Goal: Task Accomplishment & Management: Manage account settings

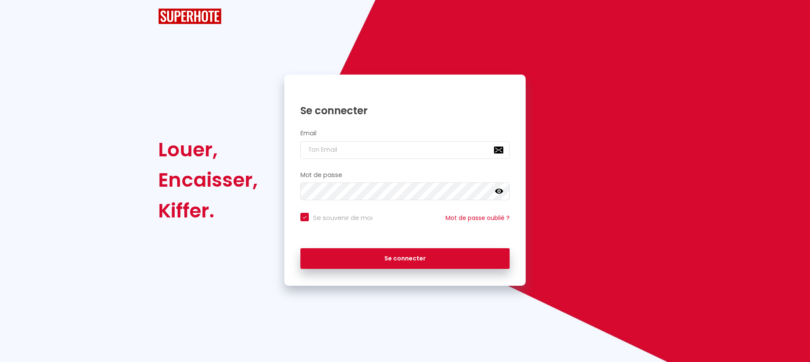
checkbox input "true"
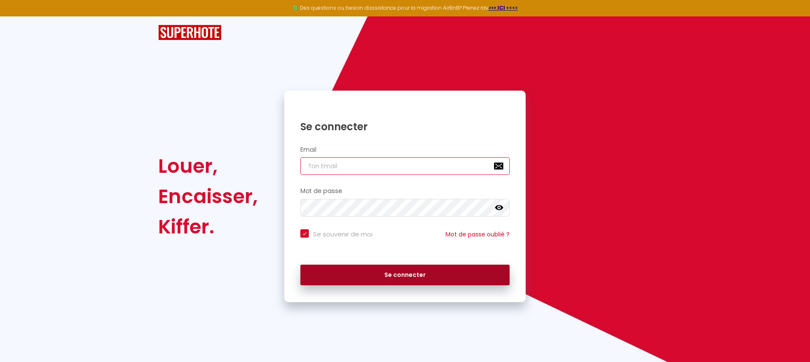
type input "[EMAIL_ADDRESS][DOMAIN_NAME]"
click at [386, 271] on button "Se connecter" at bounding box center [404, 275] width 209 height 21
checkbox input "true"
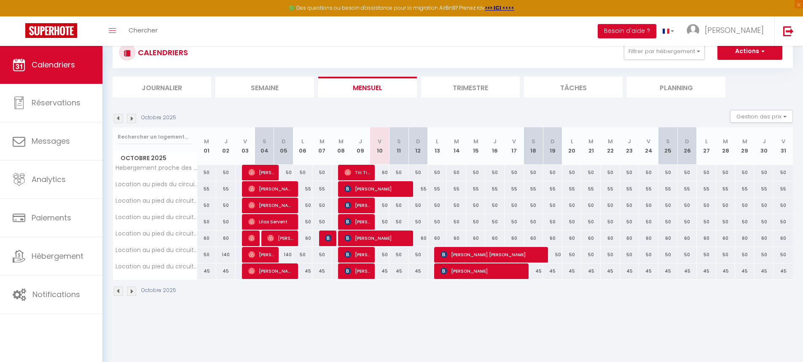
scroll to position [42, 0]
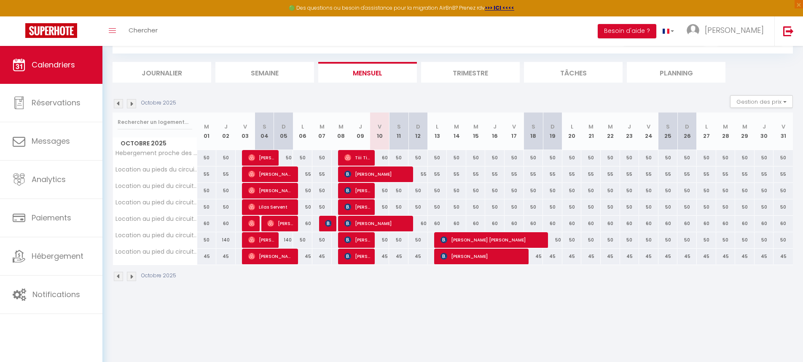
click at [157, 257] on th "Location au pied du circuit n°2" at bounding box center [155, 257] width 84 height 16
click at [133, 102] on img at bounding box center [131, 103] width 9 height 9
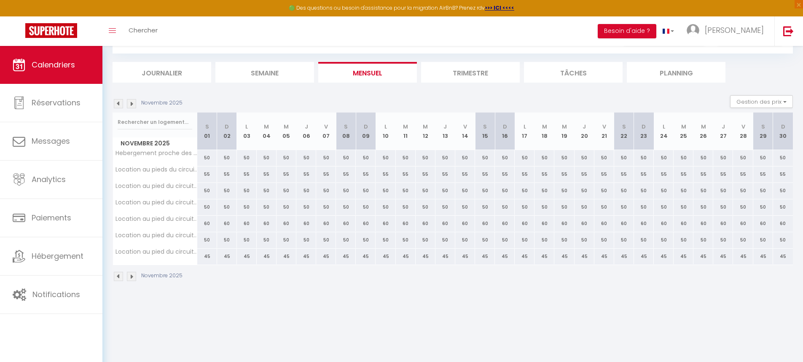
click at [133, 102] on img at bounding box center [131, 103] width 9 height 9
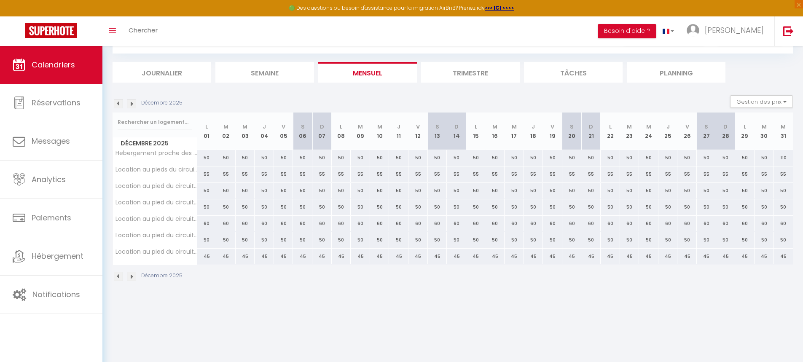
click at [133, 102] on img at bounding box center [131, 103] width 9 height 9
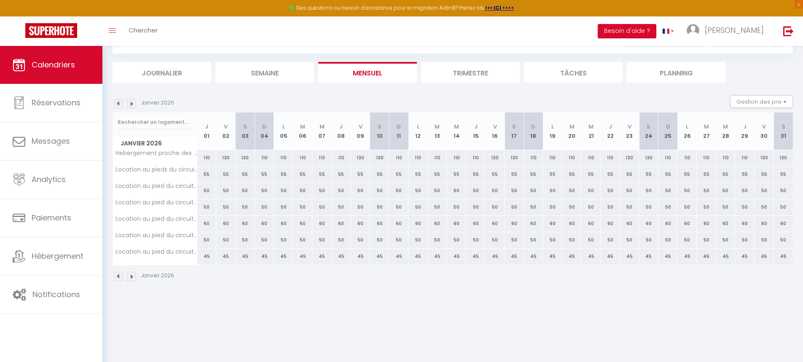
click at [133, 102] on img at bounding box center [131, 103] width 9 height 9
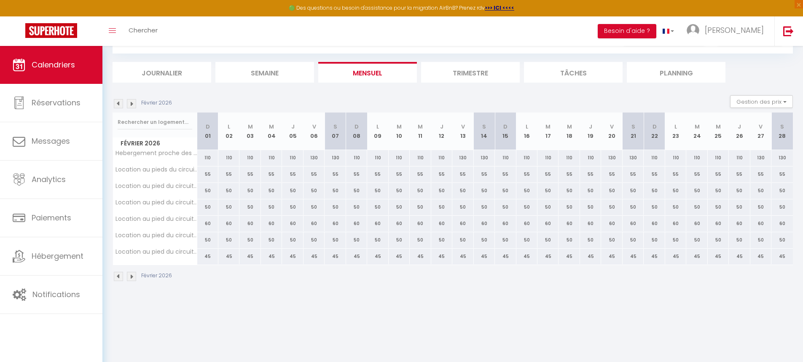
click at [133, 102] on img at bounding box center [131, 103] width 9 height 9
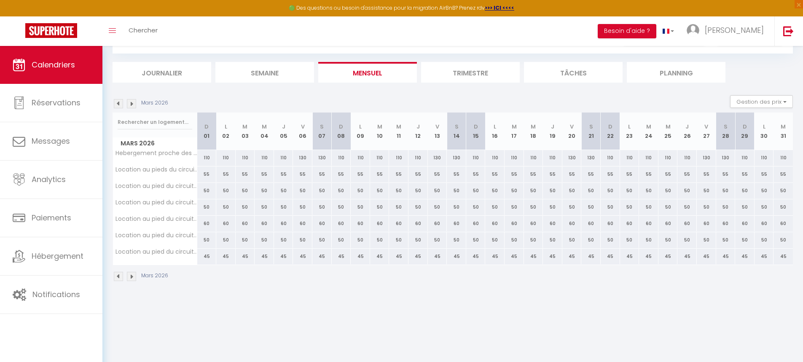
click at [133, 102] on img at bounding box center [131, 103] width 9 height 9
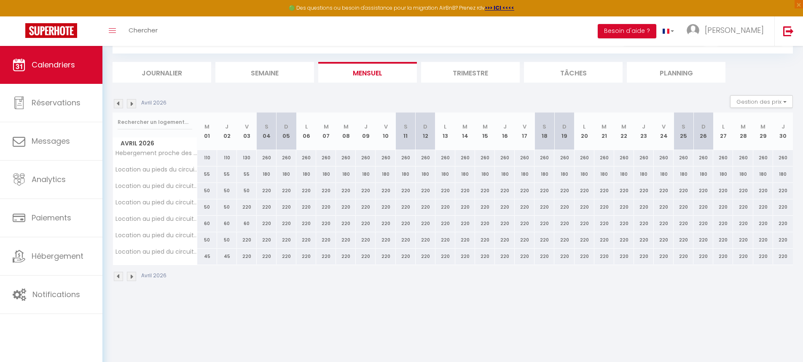
click at [133, 102] on img at bounding box center [131, 103] width 9 height 9
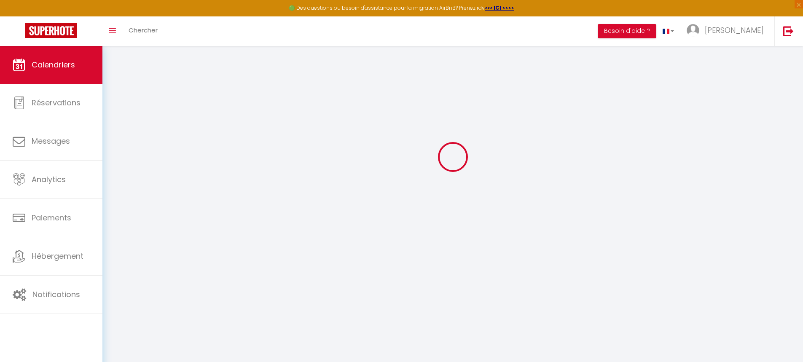
select select
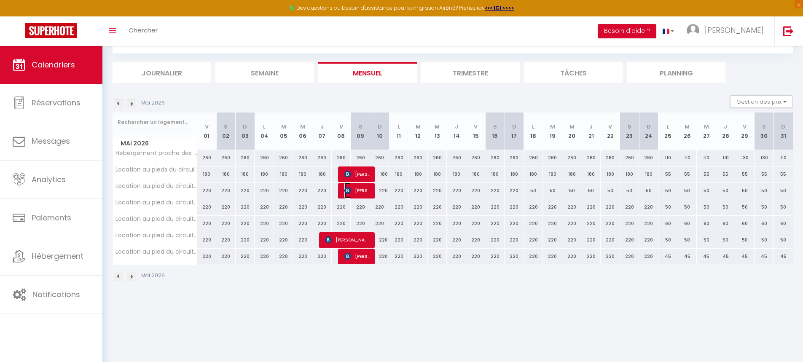
click at [368, 191] on span "[PERSON_NAME]" at bounding box center [358, 191] width 26 height 16
select select "OK"
select select "KO"
select select "0"
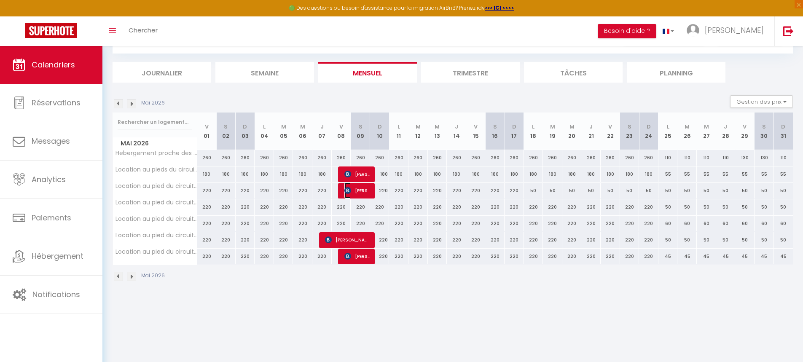
select select "1"
select select
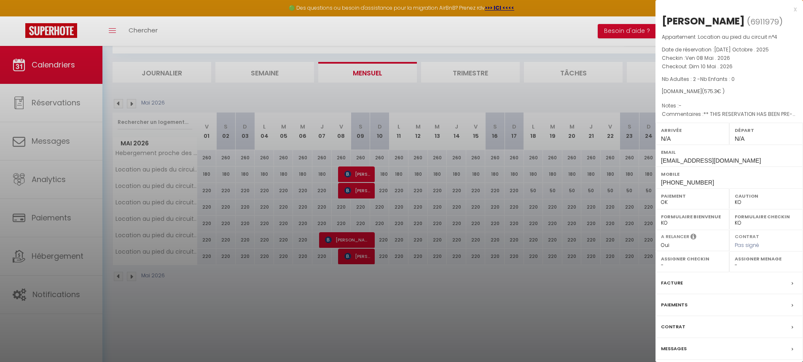
click at [615, 288] on div at bounding box center [401, 181] width 803 height 362
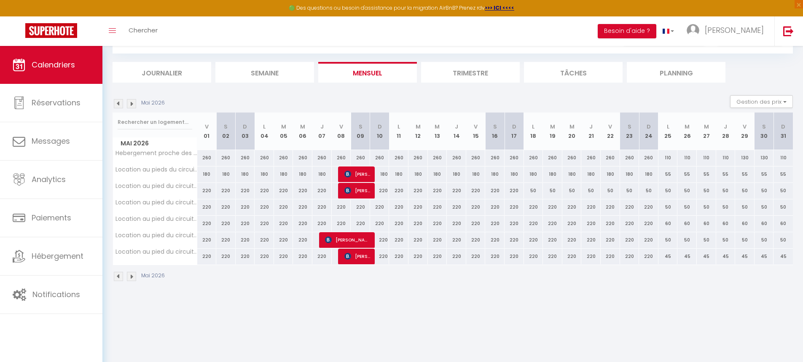
click at [130, 101] on img at bounding box center [131, 103] width 9 height 9
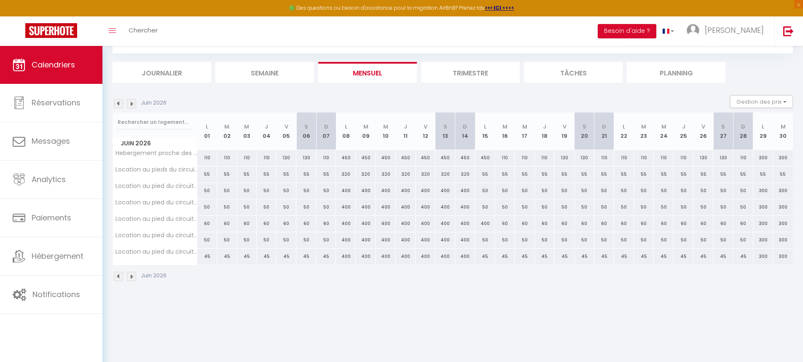
click at [130, 101] on img at bounding box center [131, 103] width 9 height 9
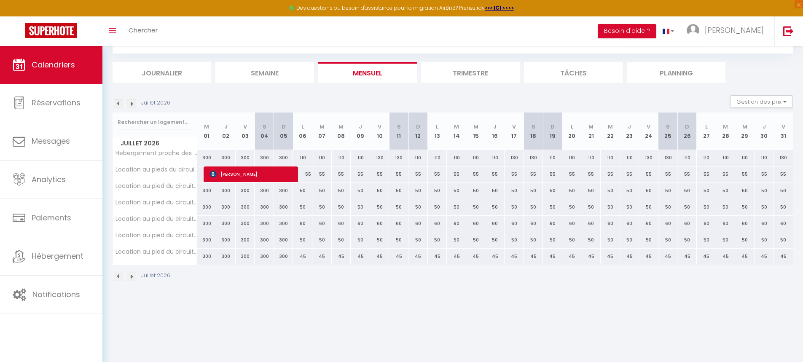
click at [118, 104] on img at bounding box center [118, 103] width 9 height 9
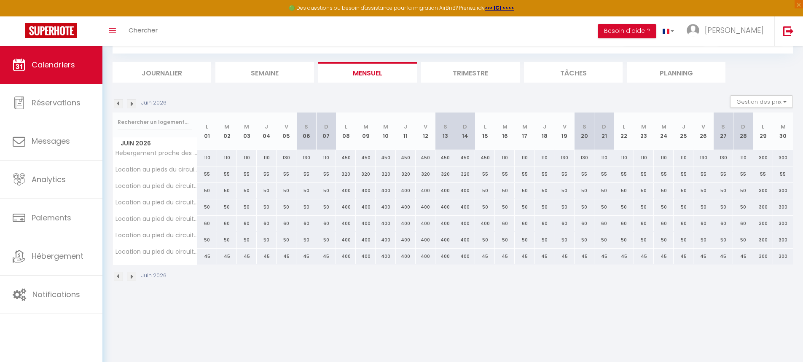
click at [118, 104] on img at bounding box center [118, 103] width 9 height 9
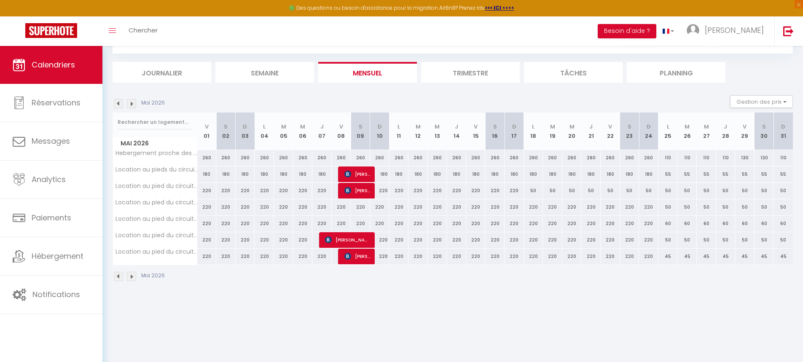
click at [118, 104] on img at bounding box center [118, 103] width 9 height 9
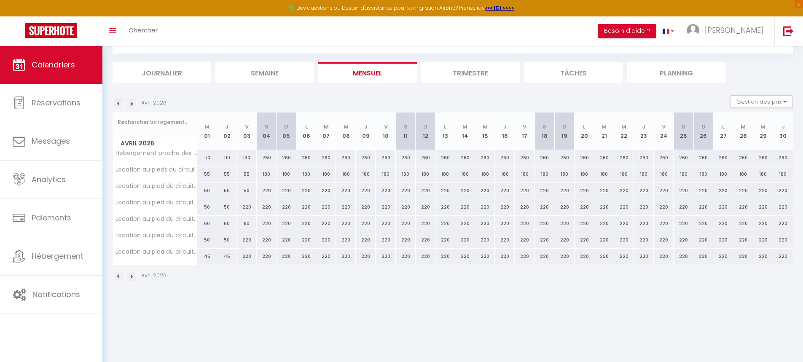
click at [118, 104] on img at bounding box center [118, 103] width 9 height 9
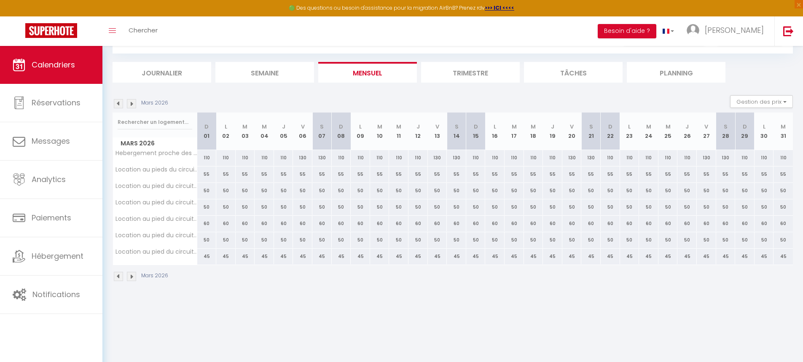
click at [118, 104] on img at bounding box center [118, 103] width 9 height 9
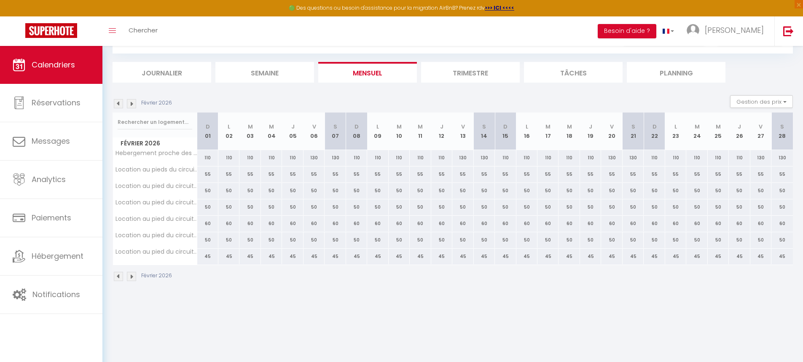
click at [118, 104] on img at bounding box center [118, 103] width 9 height 9
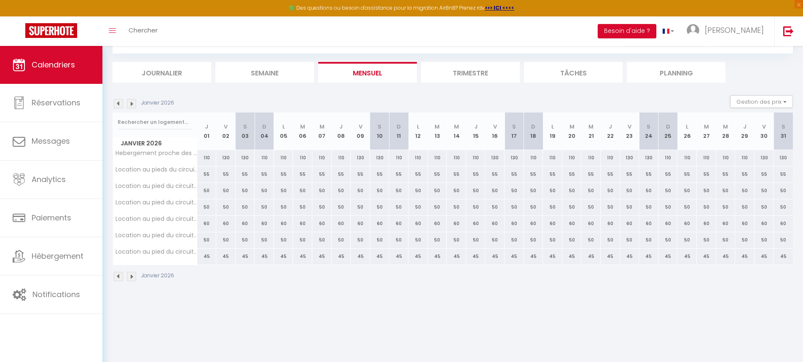
click at [118, 104] on img at bounding box center [118, 103] width 9 height 9
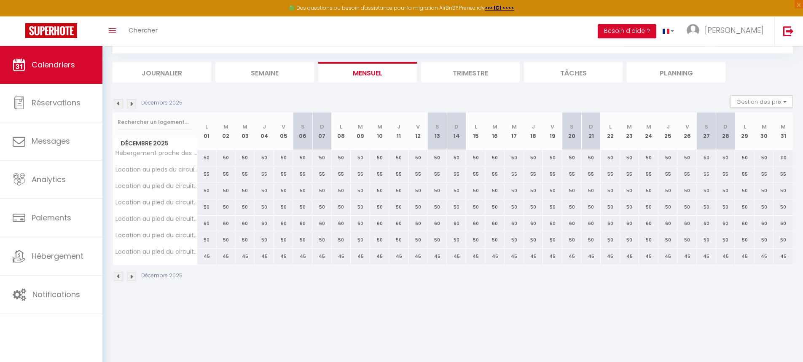
click at [118, 104] on img at bounding box center [118, 103] width 9 height 9
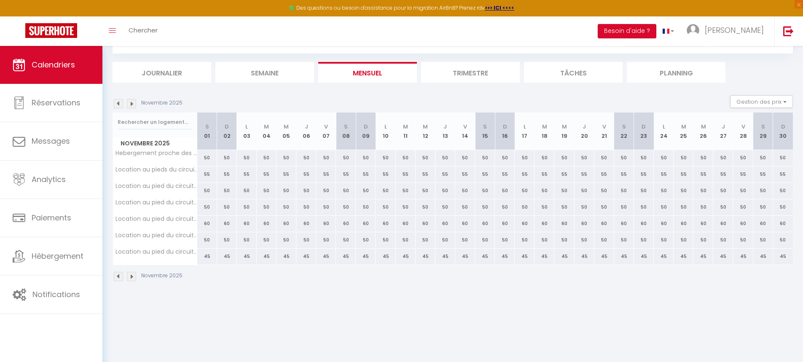
click at [118, 104] on img at bounding box center [118, 103] width 9 height 9
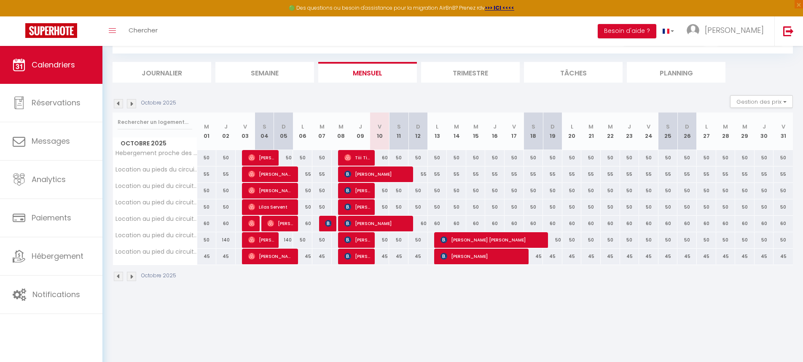
click at [118, 104] on img at bounding box center [118, 103] width 9 height 9
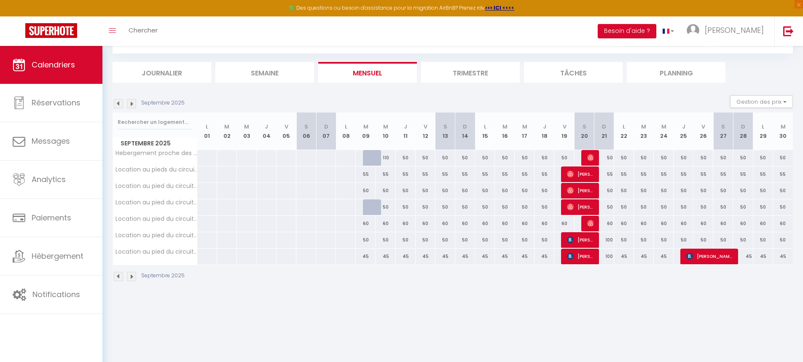
click at [134, 101] on img at bounding box center [131, 103] width 9 height 9
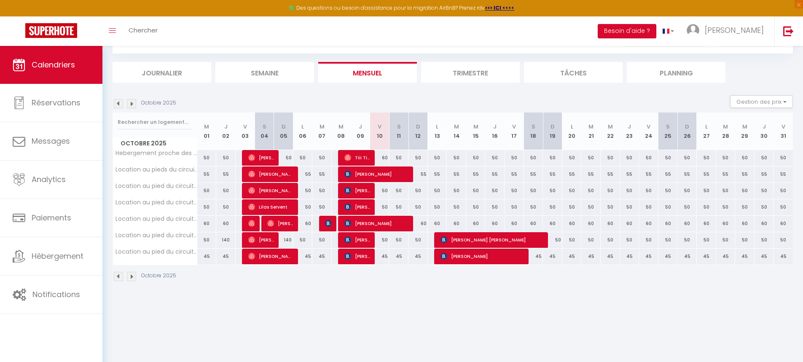
click at [129, 106] on img at bounding box center [131, 103] width 9 height 9
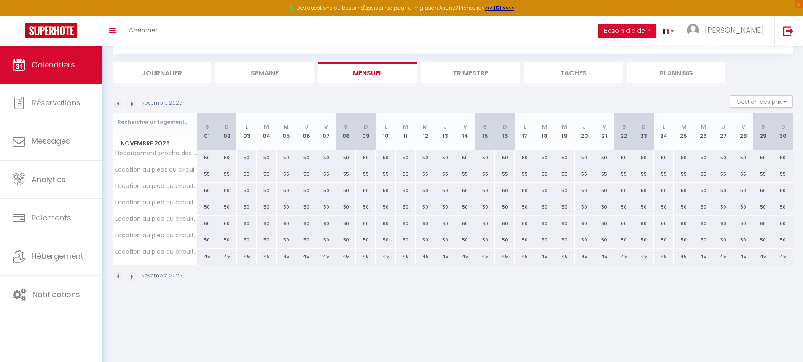
click at [129, 106] on img at bounding box center [131, 103] width 9 height 9
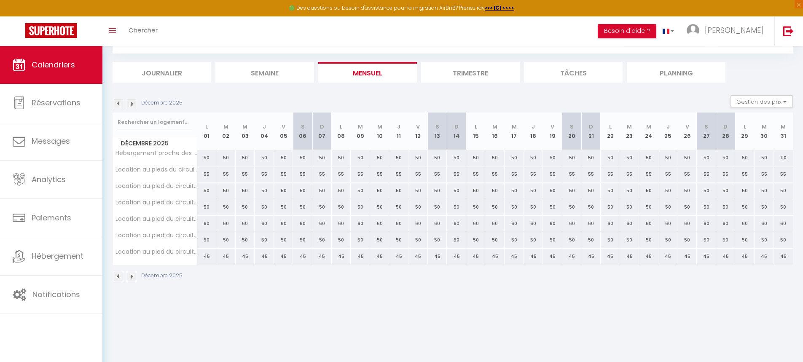
click at [129, 106] on img at bounding box center [131, 103] width 9 height 9
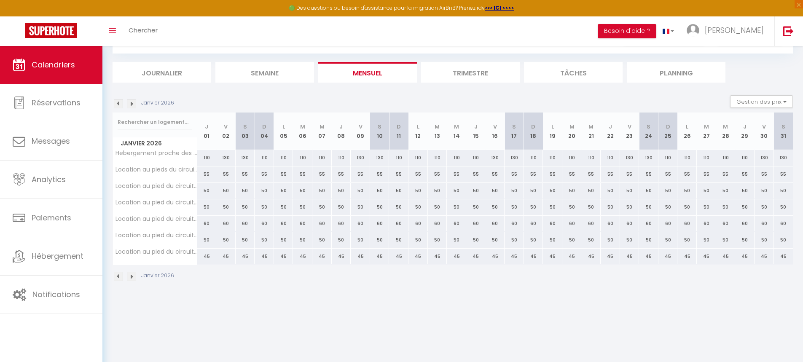
click at [129, 106] on img at bounding box center [131, 103] width 9 height 9
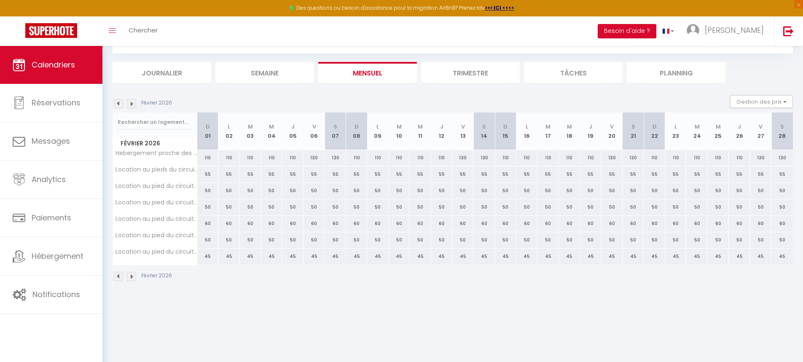
click at [129, 106] on img at bounding box center [131, 103] width 9 height 9
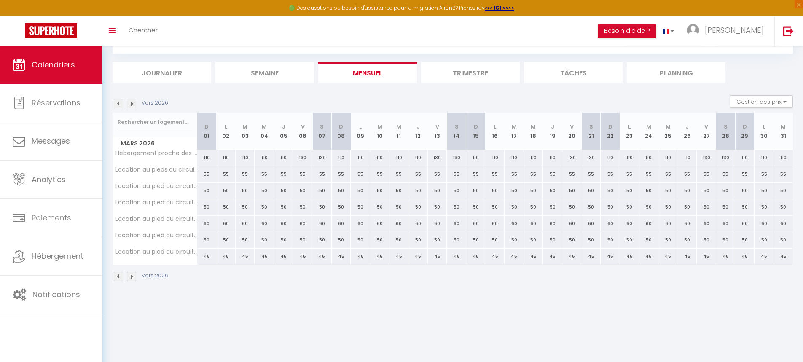
click at [129, 106] on img at bounding box center [131, 103] width 9 height 9
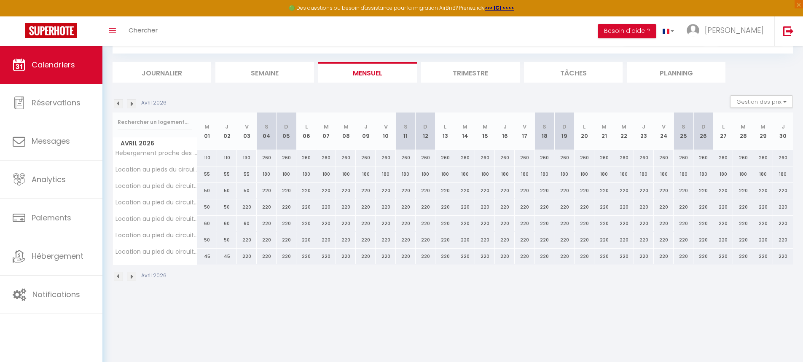
click at [129, 106] on img at bounding box center [131, 103] width 9 height 9
select select "KO"
select select "0"
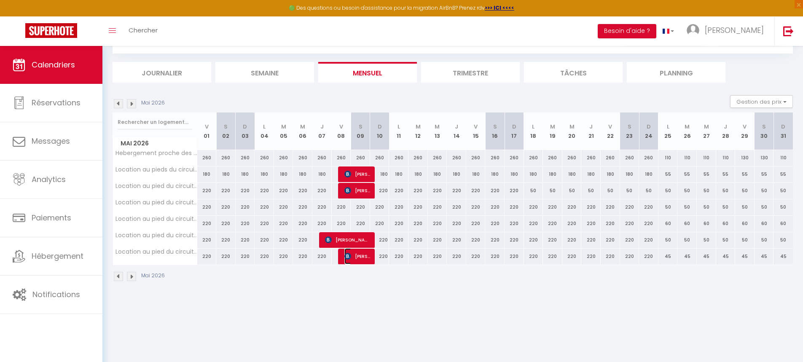
click at [359, 259] on span "[PERSON_NAME]" at bounding box center [358, 256] width 26 height 16
